Goal: Obtain resource: Download file/media

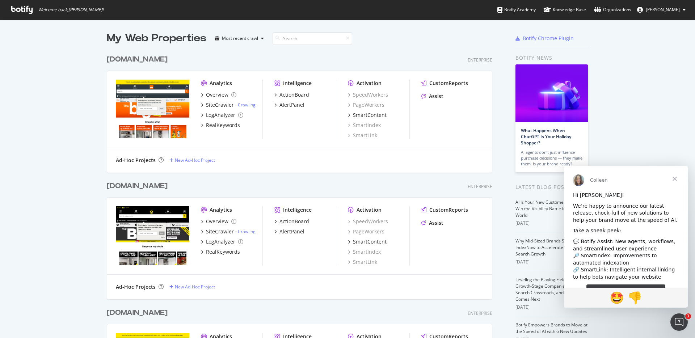
scroll to position [143, 0]
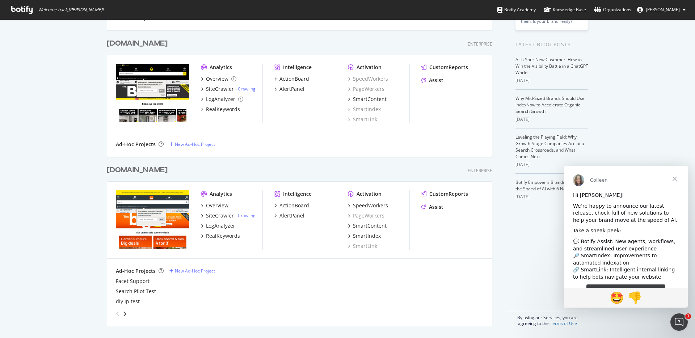
click at [143, 169] on div "[DOMAIN_NAME]" at bounding box center [137, 170] width 61 height 11
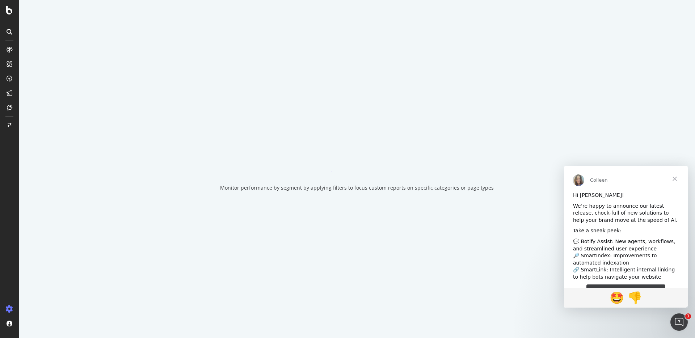
click at [676, 177] on span "Close" at bounding box center [675, 179] width 26 height 26
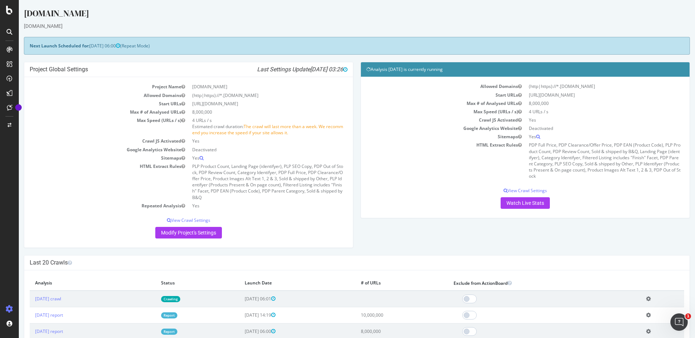
click at [9, 158] on div at bounding box center [9, 174] width 17 height 260
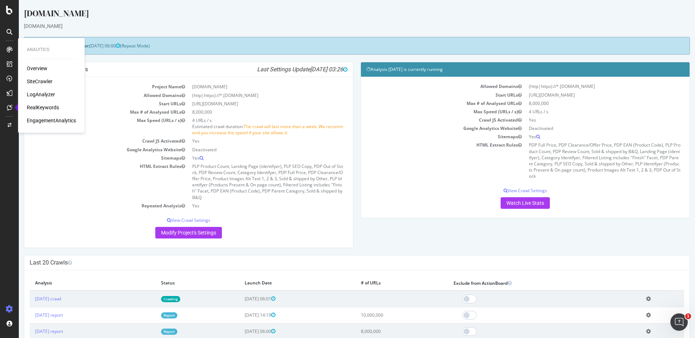
click at [45, 80] on div "SiteCrawler" at bounding box center [40, 81] width 26 height 7
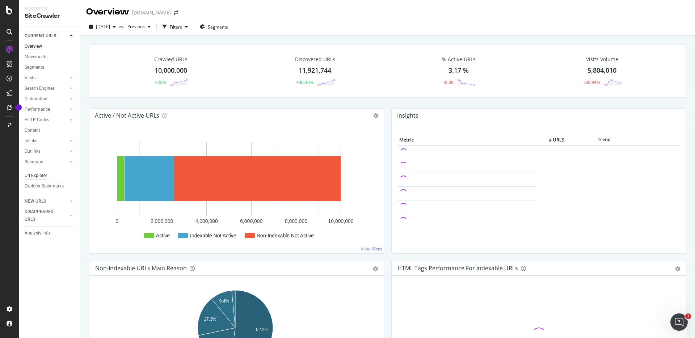
click at [41, 174] on div "Url Explorer" at bounding box center [36, 176] width 22 height 8
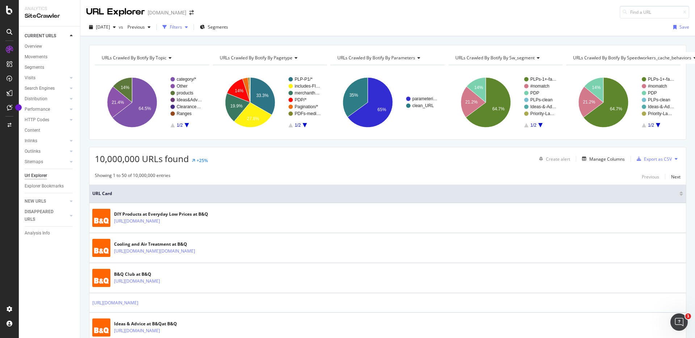
click at [167, 29] on icon "button" at bounding box center [165, 27] width 4 height 4
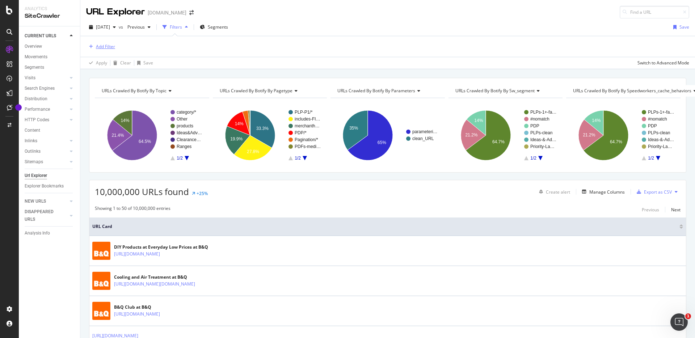
click at [108, 48] on div "Add Filter" at bounding box center [105, 46] width 19 height 6
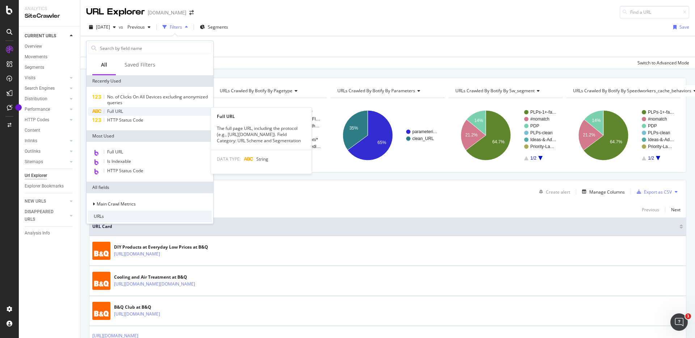
click at [139, 112] on div "Full URL" at bounding box center [150, 111] width 124 height 9
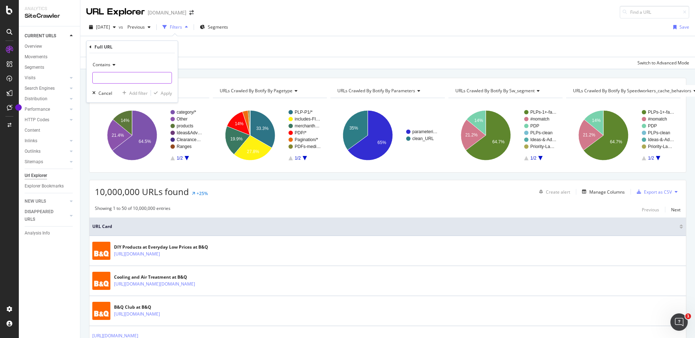
click at [109, 82] on input "text" at bounding box center [132, 78] width 79 height 12
paste input "/[DOMAIN_NAME]"
type input "/[DOMAIN_NAME]"
click at [160, 93] on div "button" at bounding box center [156, 93] width 10 height 4
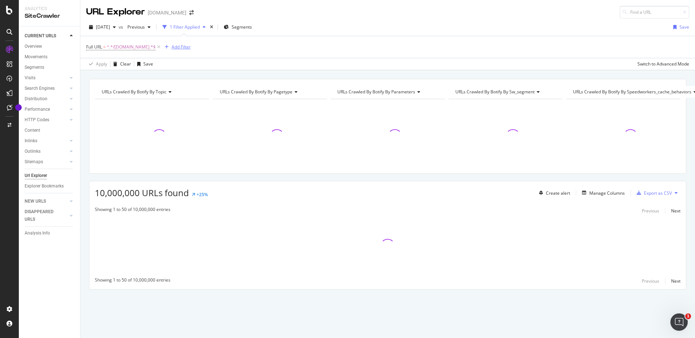
click at [174, 45] on div "Add Filter" at bounding box center [181, 47] width 19 height 6
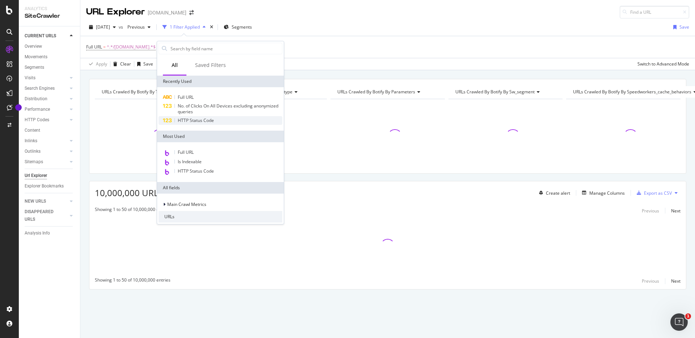
click at [193, 120] on span "HTTP Status Code" at bounding box center [196, 120] width 36 height 6
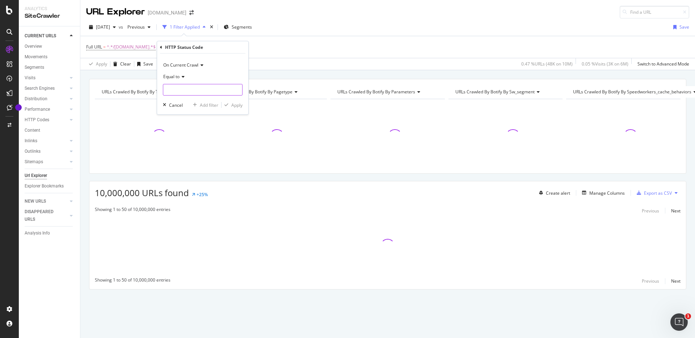
click at [177, 87] on input "number" at bounding box center [203, 90] width 80 height 12
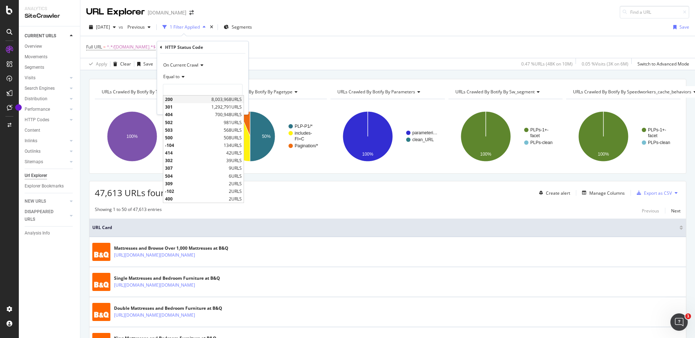
click at [195, 96] on div "200 8,003,968 URLS" at bounding box center [203, 100] width 80 height 8
type input "200"
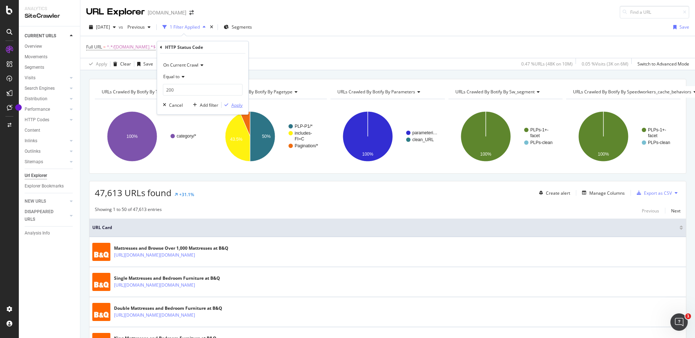
click at [241, 106] on div "Apply" at bounding box center [236, 105] width 11 height 6
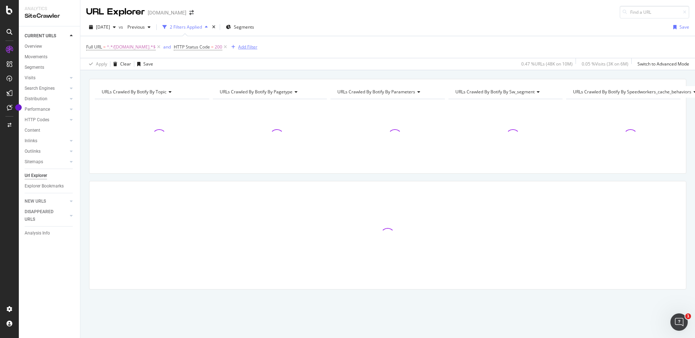
click at [239, 47] on div "Add Filter" at bounding box center [247, 47] width 19 height 6
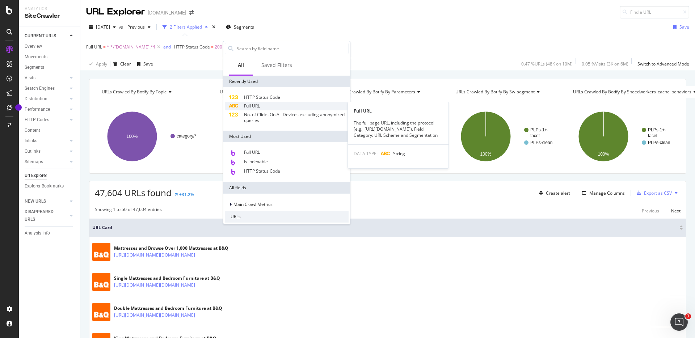
click at [255, 104] on span "Full URL" at bounding box center [252, 106] width 16 height 6
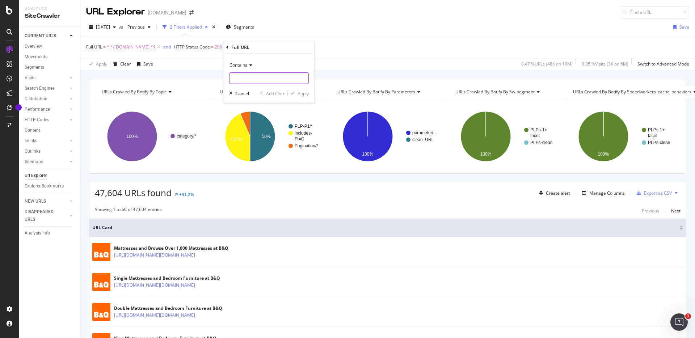
click at [255, 77] on input "text" at bounding box center [269, 78] width 79 height 12
paste input "/home-furniture-storage/"
click at [287, 77] on input "/home-furniture-storage/" at bounding box center [264, 78] width 68 height 12
type input "/home-furniture-storage"
click at [300, 92] on div "Apply" at bounding box center [303, 94] width 11 height 6
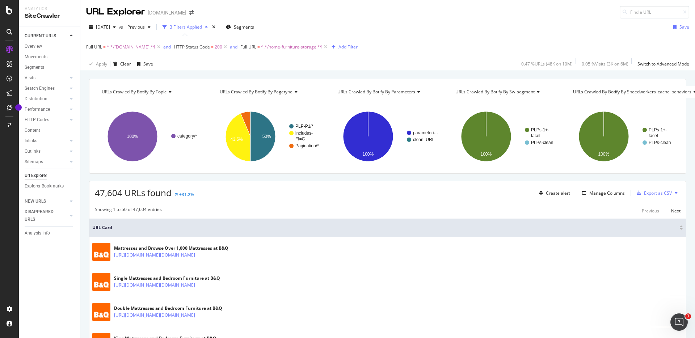
click at [347, 46] on div "Add Filter" at bounding box center [348, 47] width 19 height 6
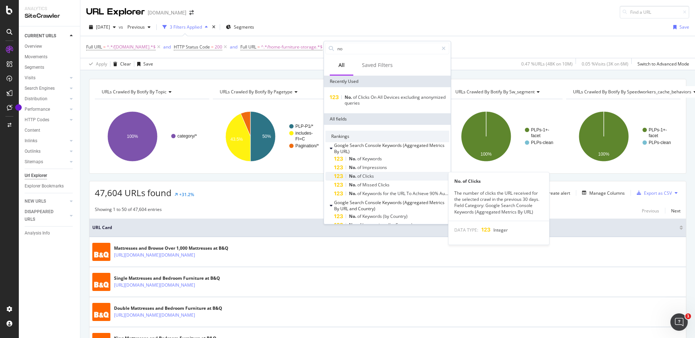
type input "no"
click at [374, 176] on span "Clicks" at bounding box center [369, 176] width 12 height 6
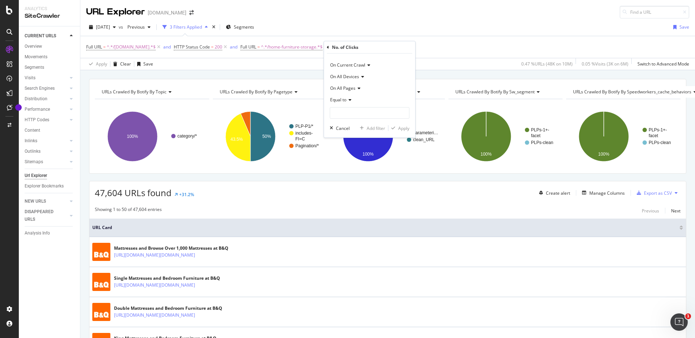
click at [350, 101] on icon at bounding box center [349, 100] width 5 height 4
click at [360, 161] on span "Greater than or equal to" at bounding box center [358, 162] width 49 height 6
click at [351, 110] on input "number" at bounding box center [370, 113] width 80 height 12
type input "1"
click at [397, 126] on div "button" at bounding box center [394, 128] width 10 height 4
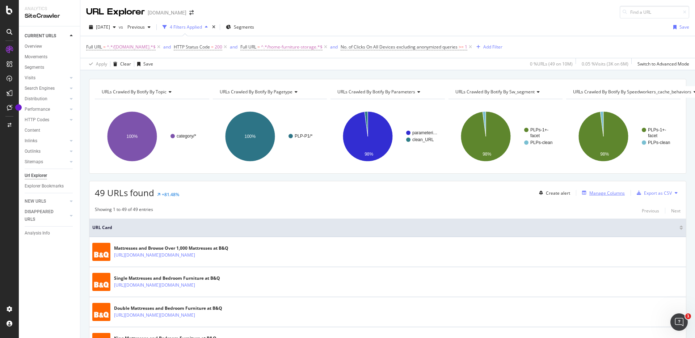
click at [604, 192] on div "Manage Columns" at bounding box center [607, 193] width 35 height 6
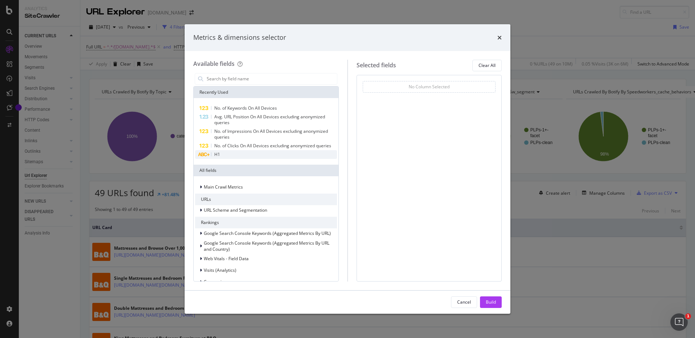
click at [219, 158] on span "H1" at bounding box center [217, 154] width 6 height 6
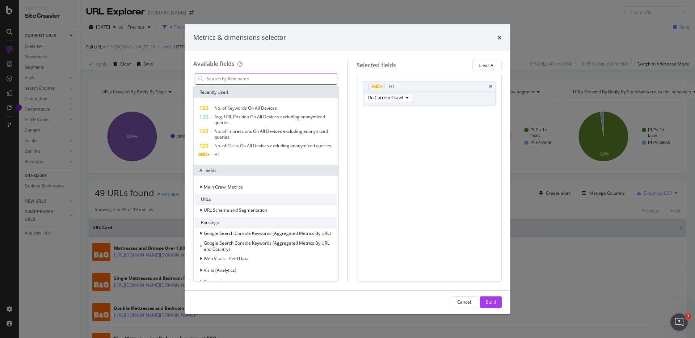
click at [248, 78] on input "modal" at bounding box center [271, 79] width 131 height 11
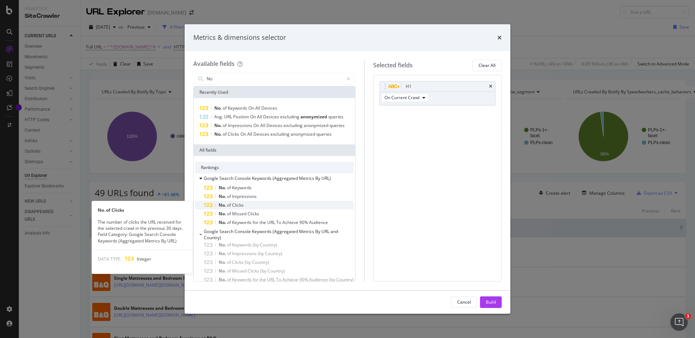
click at [258, 202] on div "No. of Clicks" at bounding box center [279, 205] width 150 height 9
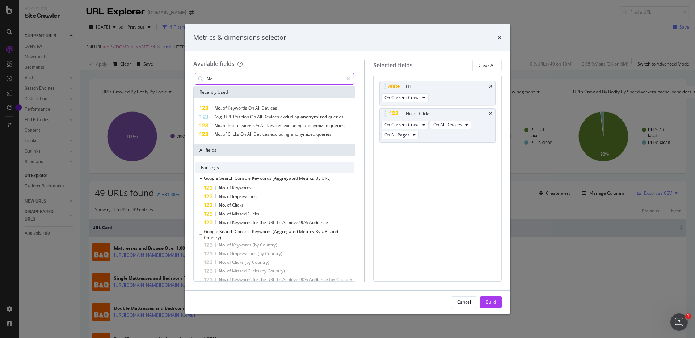
click at [236, 78] on input "No" at bounding box center [274, 79] width 137 height 11
click at [256, 198] on span "Impressions" at bounding box center [244, 196] width 25 height 6
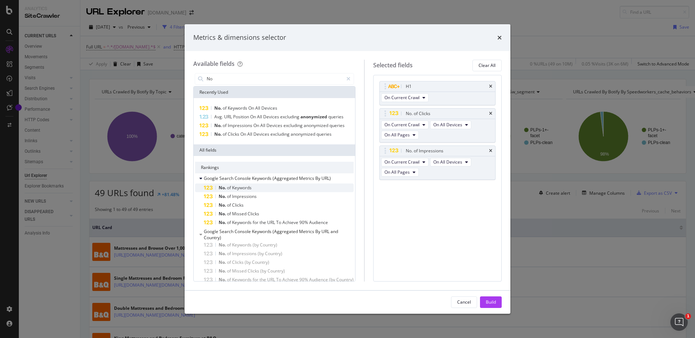
click at [257, 189] on div "No. of Keywords" at bounding box center [279, 188] width 150 height 9
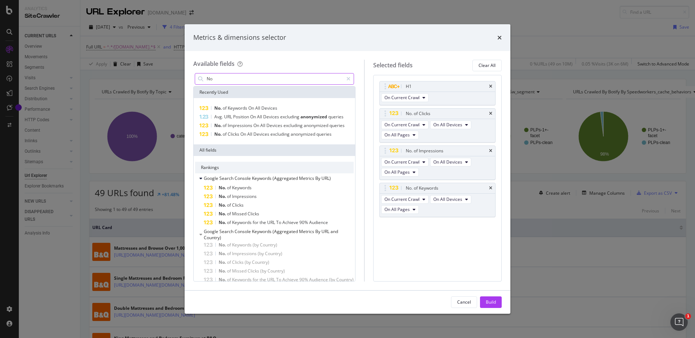
click at [305, 74] on input "No" at bounding box center [274, 79] width 137 height 11
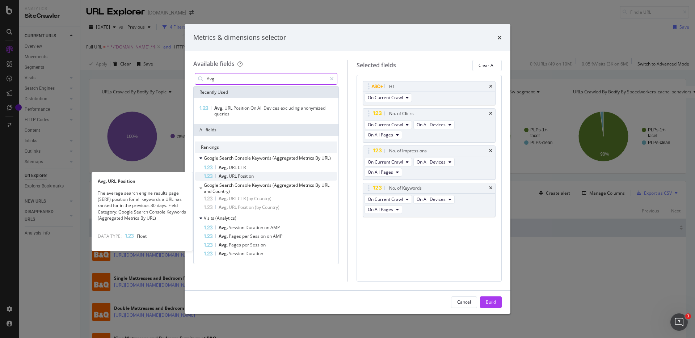
type input "Avg"
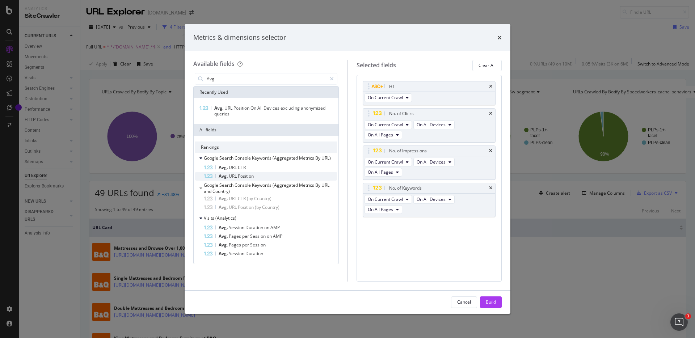
click at [257, 175] on div "Avg. URL Position" at bounding box center [270, 176] width 133 height 9
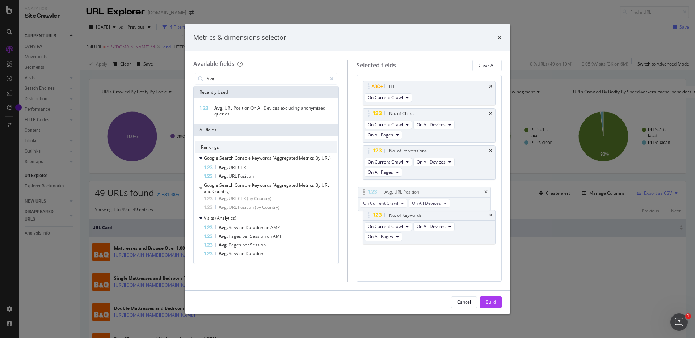
drag, startPoint x: 421, startPoint y: 225, endPoint x: 417, endPoint y: 190, distance: 35.4
click at [417, 190] on body "Analytics SiteCrawler CURRENT URLS Overview Movements Segments Visits Analysis …" at bounding box center [347, 169] width 695 height 338
click at [492, 300] on div "Build" at bounding box center [491, 302] width 10 height 6
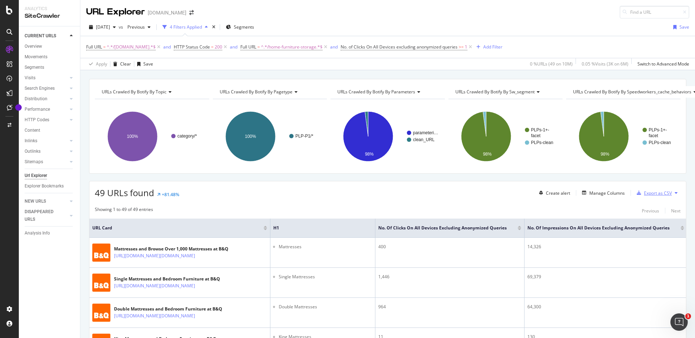
click at [672, 193] on button at bounding box center [676, 193] width 9 height 12
click at [494, 185] on div "49 URLs found +81.48% Create alert Manage Columns Export as CSV" at bounding box center [387, 190] width 597 height 18
click at [651, 192] on div "Export as CSV" at bounding box center [658, 193] width 28 height 6
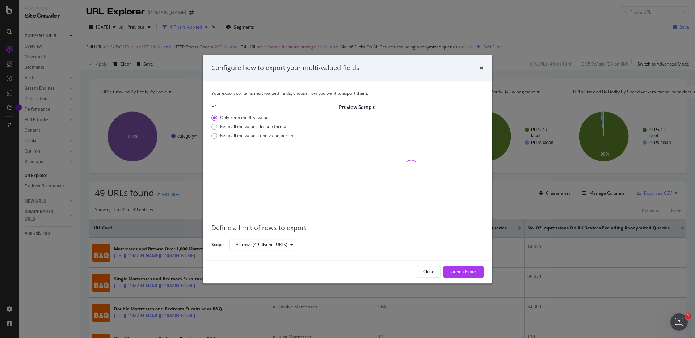
click at [250, 132] on div "Only keep the first value Keep all the values, in json format Keep all the valu…" at bounding box center [254, 127] width 84 height 27
click at [250, 137] on div "Keep all the values, one value per line" at bounding box center [258, 136] width 76 height 6
click at [461, 272] on div "Launch Export" at bounding box center [464, 272] width 29 height 6
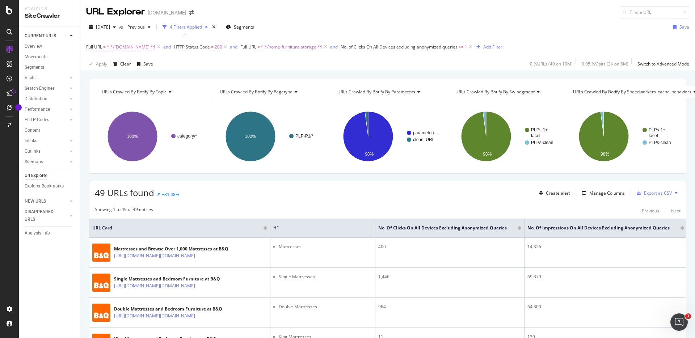
click at [143, 51] on span "^.*/[DOMAIN_NAME].*$" at bounding box center [131, 47] width 49 height 10
click at [106, 65] on span "Contains" at bounding box center [102, 64] width 18 height 6
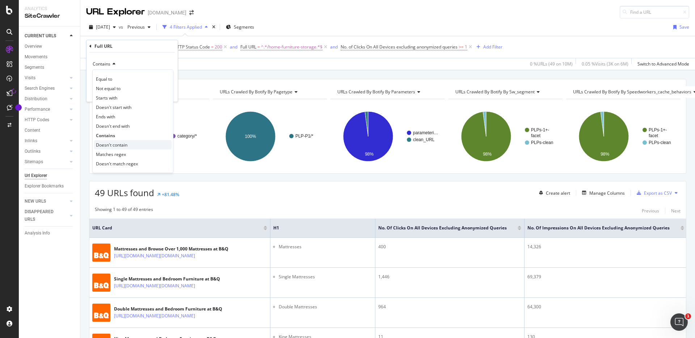
click at [119, 144] on span "Doesn't contain" at bounding box center [112, 145] width 32 height 6
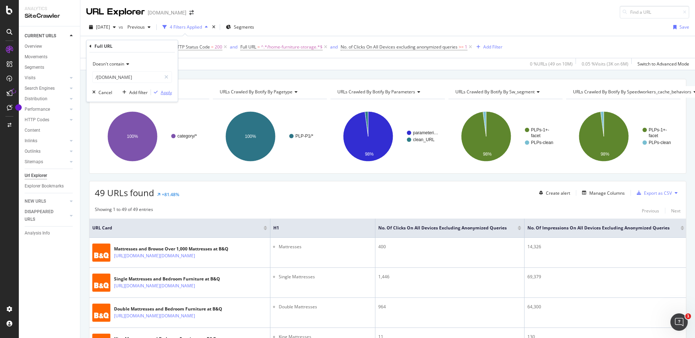
click at [165, 91] on div "Apply" at bounding box center [166, 92] width 11 height 6
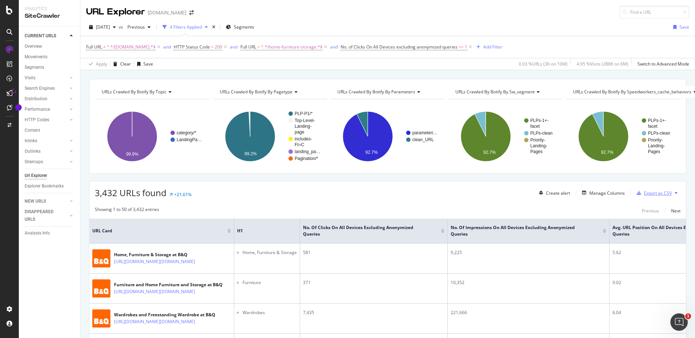
click at [644, 194] on div "Export as CSV" at bounding box center [658, 193] width 28 height 6
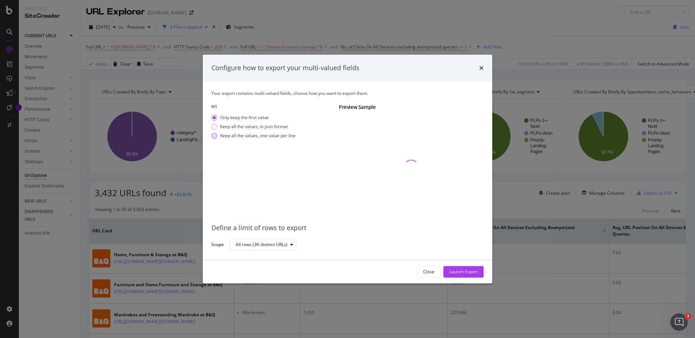
click at [226, 135] on div "Keep all the values, one value per line" at bounding box center [258, 136] width 76 height 6
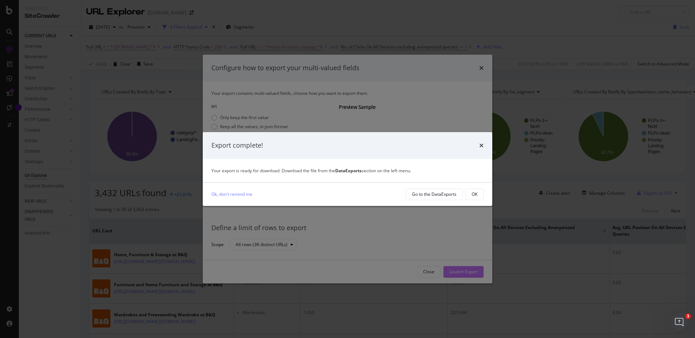
click at [468, 273] on body "Analytics SiteCrawler CURRENT URLS Overview Movements Segments Visits Analysis …" at bounding box center [347, 169] width 695 height 338
click at [474, 199] on div "OK" at bounding box center [475, 194] width 6 height 10
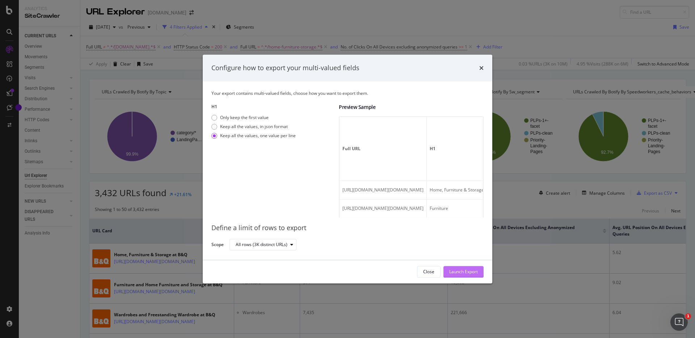
click at [469, 272] on div "Launch Export" at bounding box center [464, 272] width 29 height 6
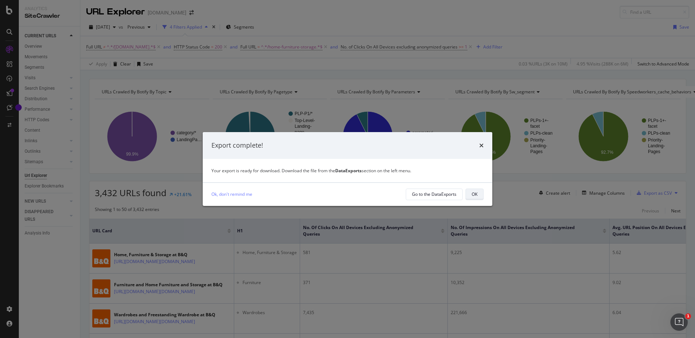
click at [474, 196] on div "OK" at bounding box center [475, 194] width 6 height 6
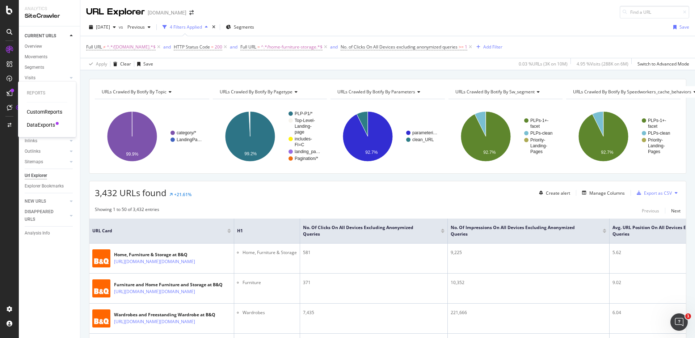
click at [39, 126] on div "DataExports" at bounding box center [41, 124] width 28 height 7
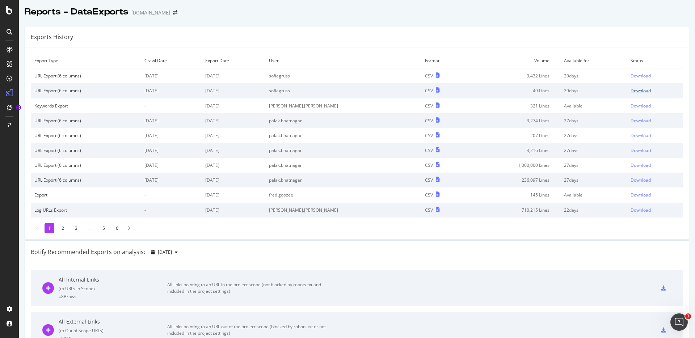
click at [631, 91] on div "Download" at bounding box center [641, 91] width 20 height 6
click at [631, 74] on div "Download" at bounding box center [641, 76] width 20 height 6
